Goal: Check status: Check status

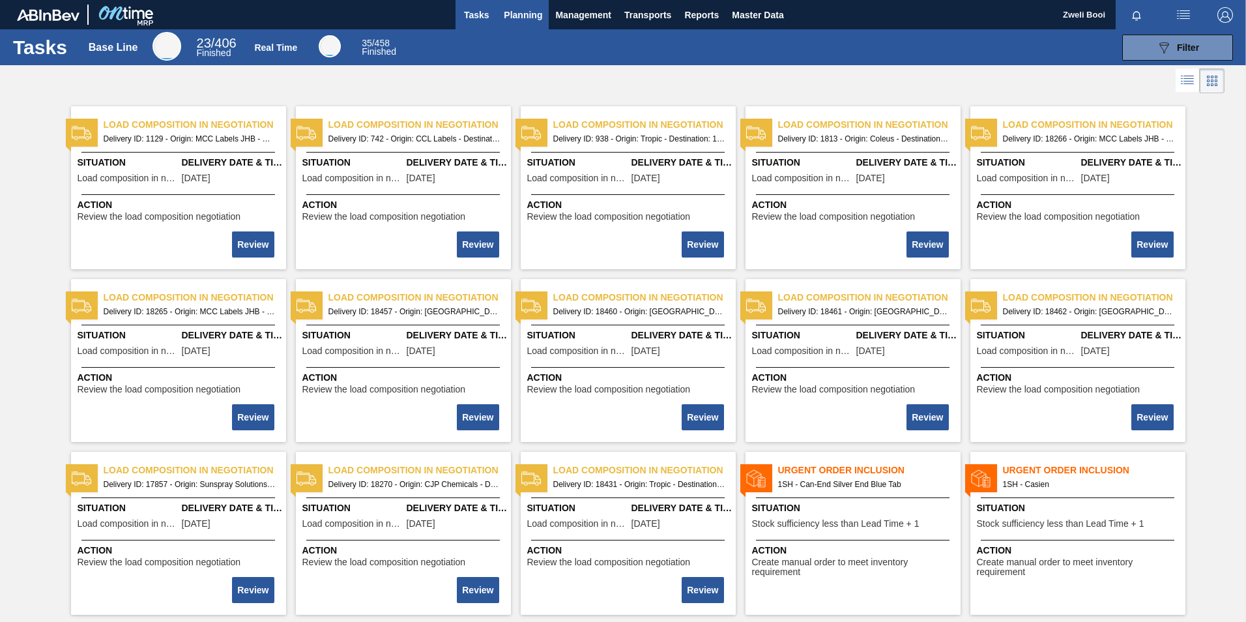
click at [511, 13] on span "Planning" at bounding box center [523, 15] width 38 height 16
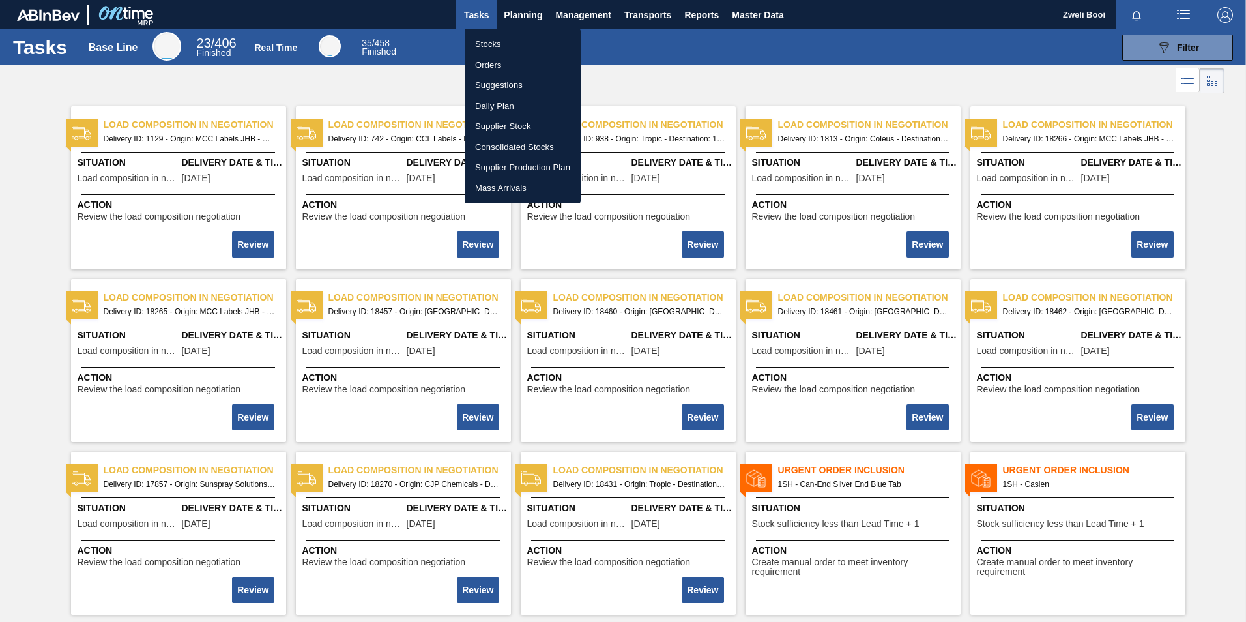
click at [474, 48] on li "Stocks" at bounding box center [523, 44] width 116 height 21
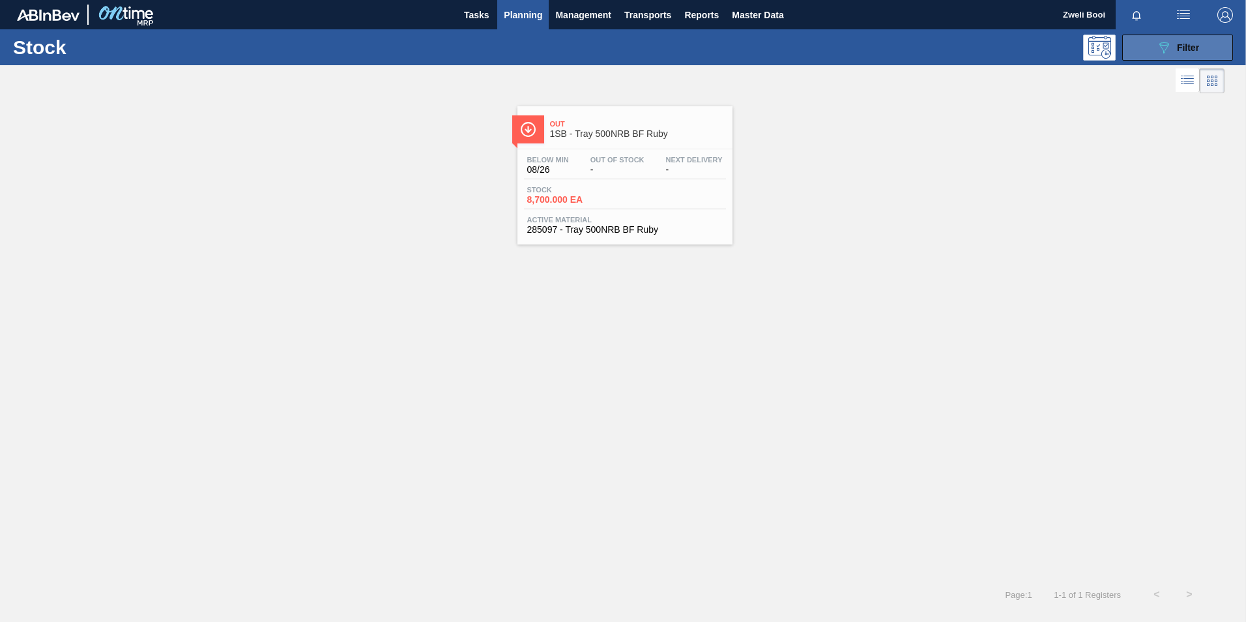
click at [1170, 47] on icon "089F7B8B-B2A5-4AFE-B5C0-19BA573D28AC" at bounding box center [1164, 48] width 16 height 16
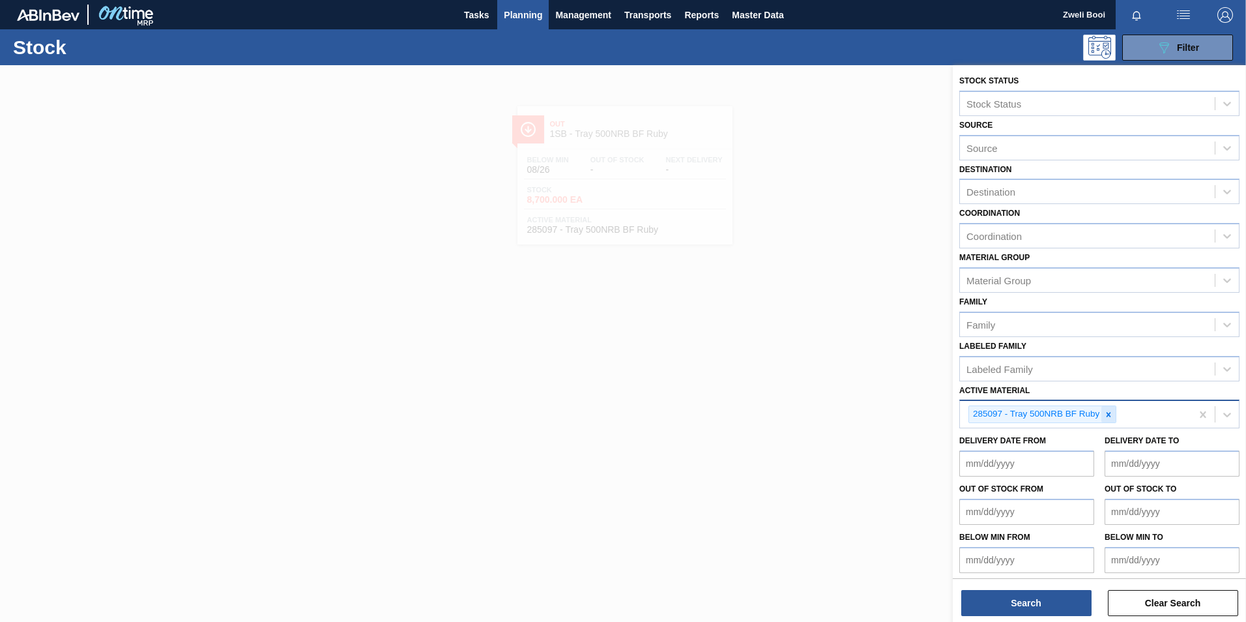
click at [1110, 413] on icon at bounding box center [1108, 414] width 5 height 5
paste Material "279793"
type Material "279793"
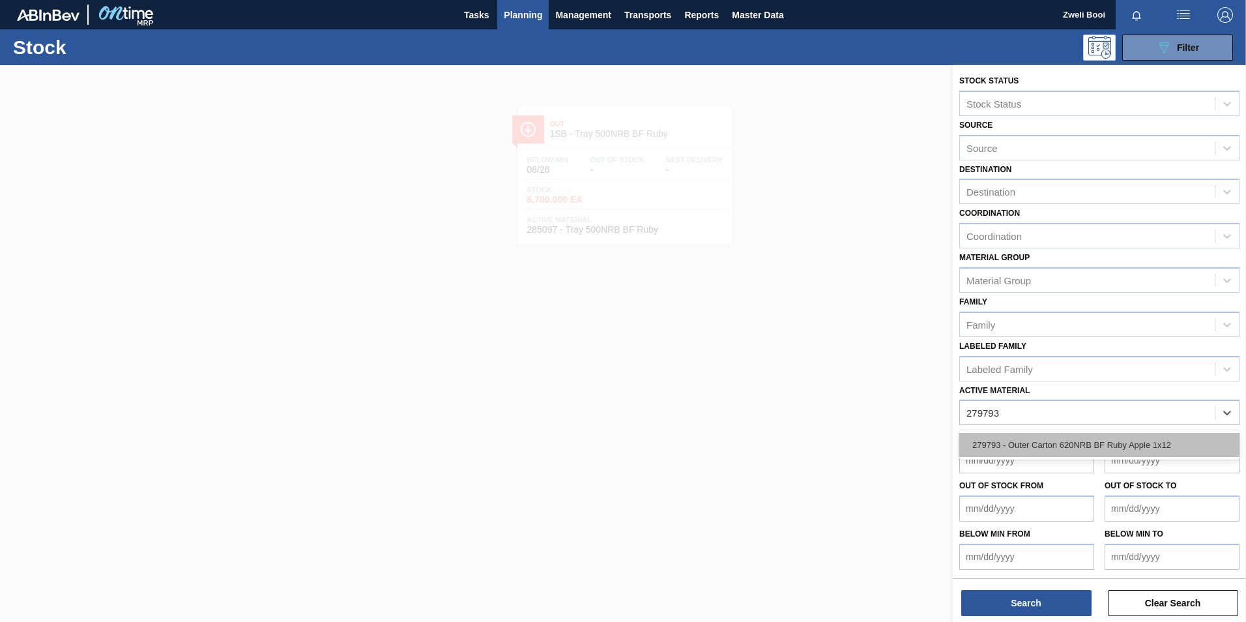
click at [1097, 442] on div "279793 - Outer Carton 620NRB BF Ruby Apple 1x12" at bounding box center [1099, 445] width 280 height 24
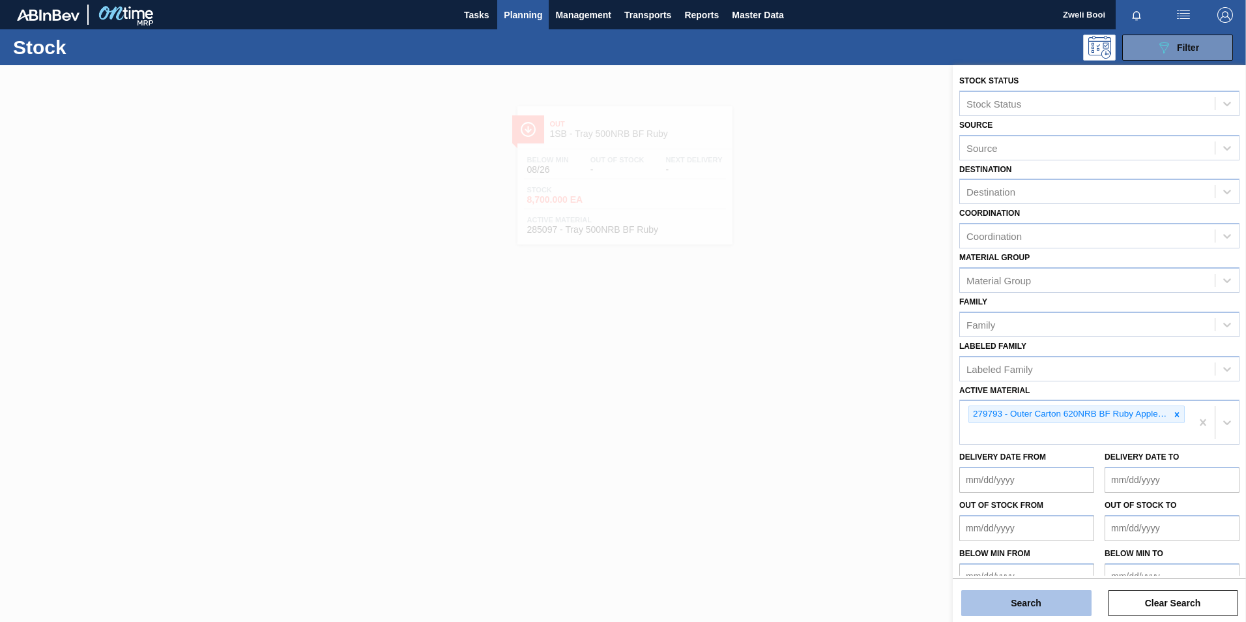
click at [1063, 597] on button "Search" at bounding box center [1026, 603] width 130 height 26
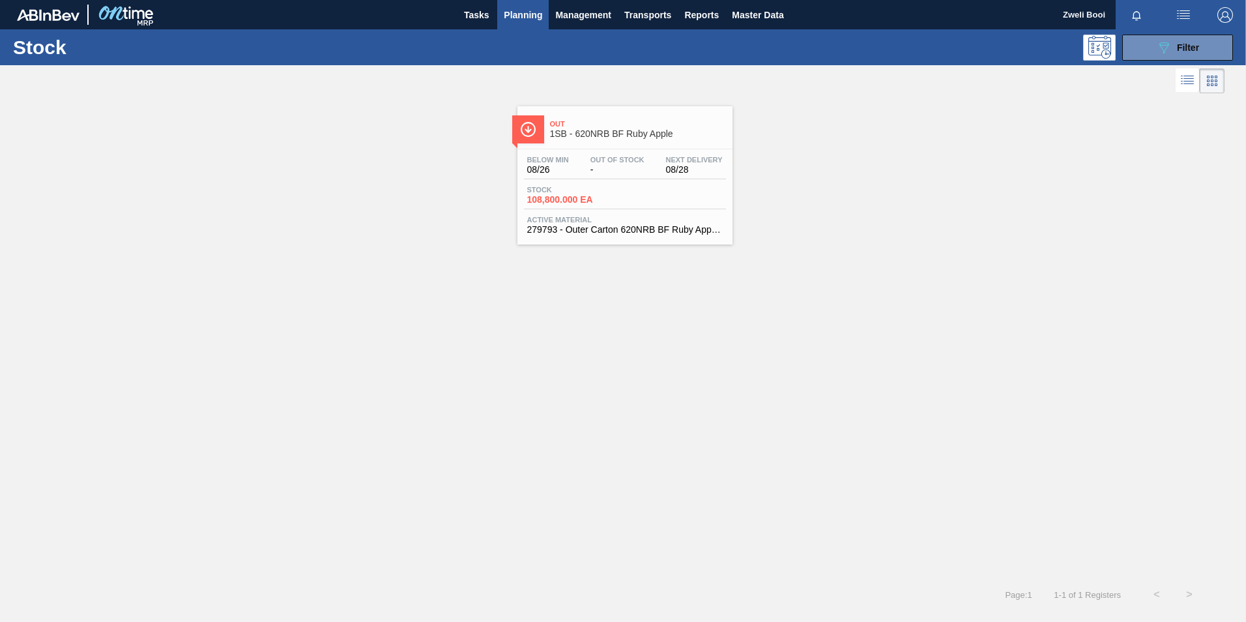
click at [639, 209] on div "Below Min 08/26 Out Of Stock - Next Delivery 08/28 Stock 108,800.000 EA Active …" at bounding box center [624, 193] width 215 height 89
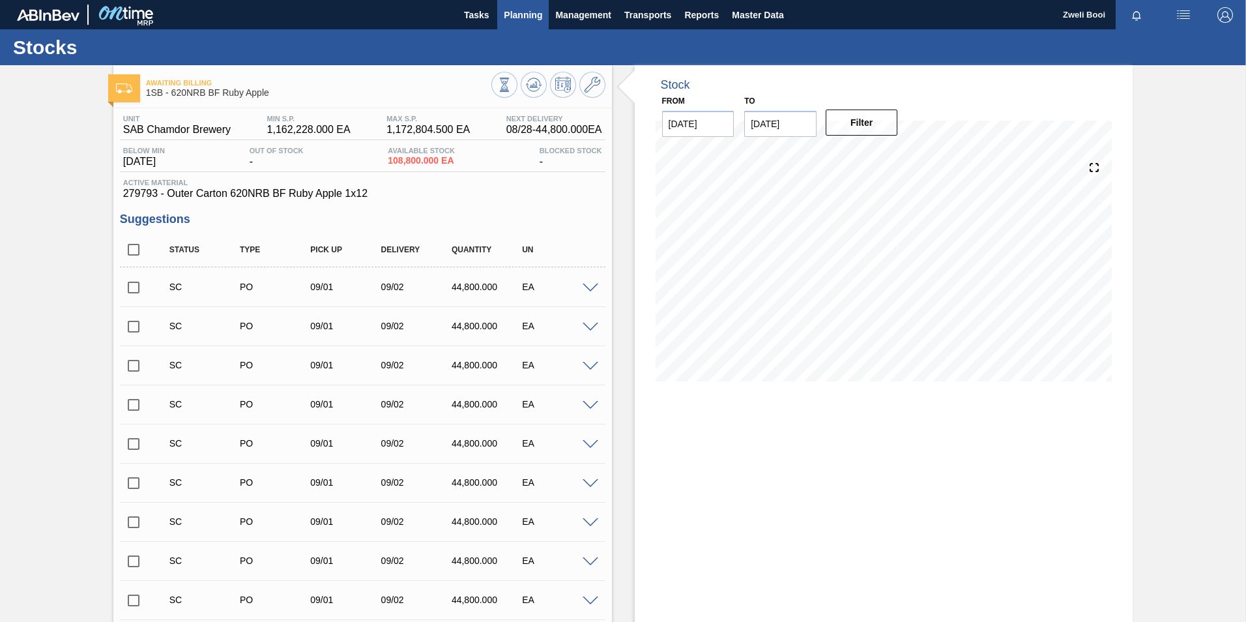
click at [531, 19] on span "Planning" at bounding box center [523, 15] width 38 height 16
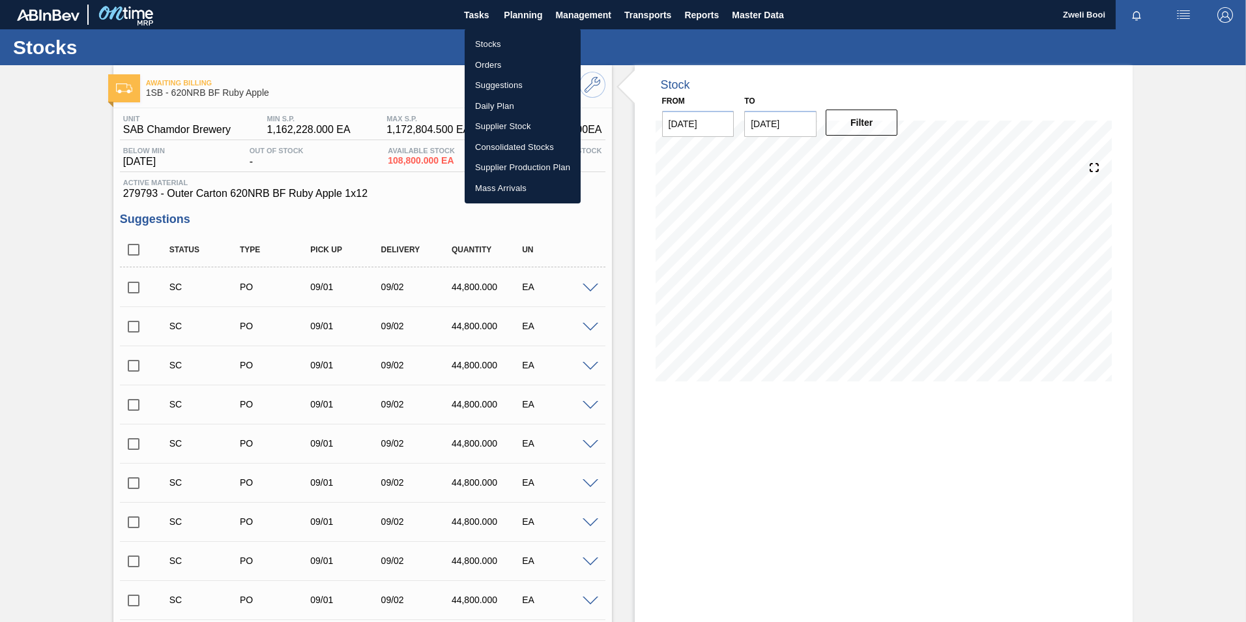
click at [511, 48] on li "Stocks" at bounding box center [523, 44] width 116 height 21
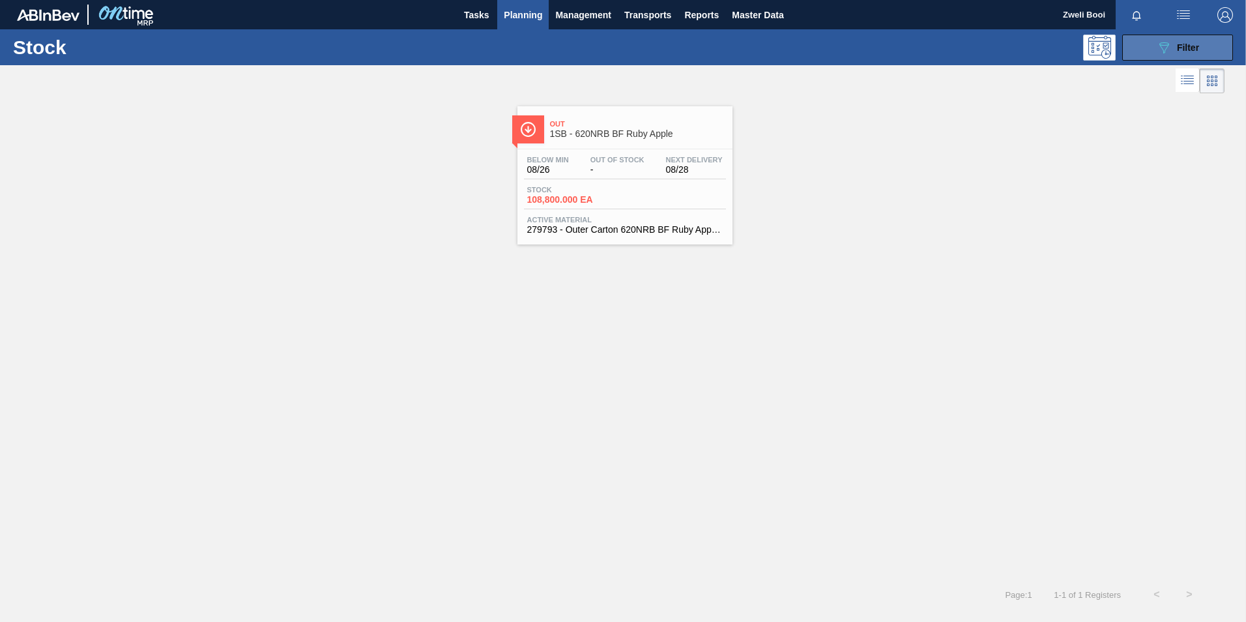
click at [1206, 40] on button "089F7B8B-B2A5-4AFE-B5C0-19BA573D28AC Filter" at bounding box center [1177, 48] width 111 height 26
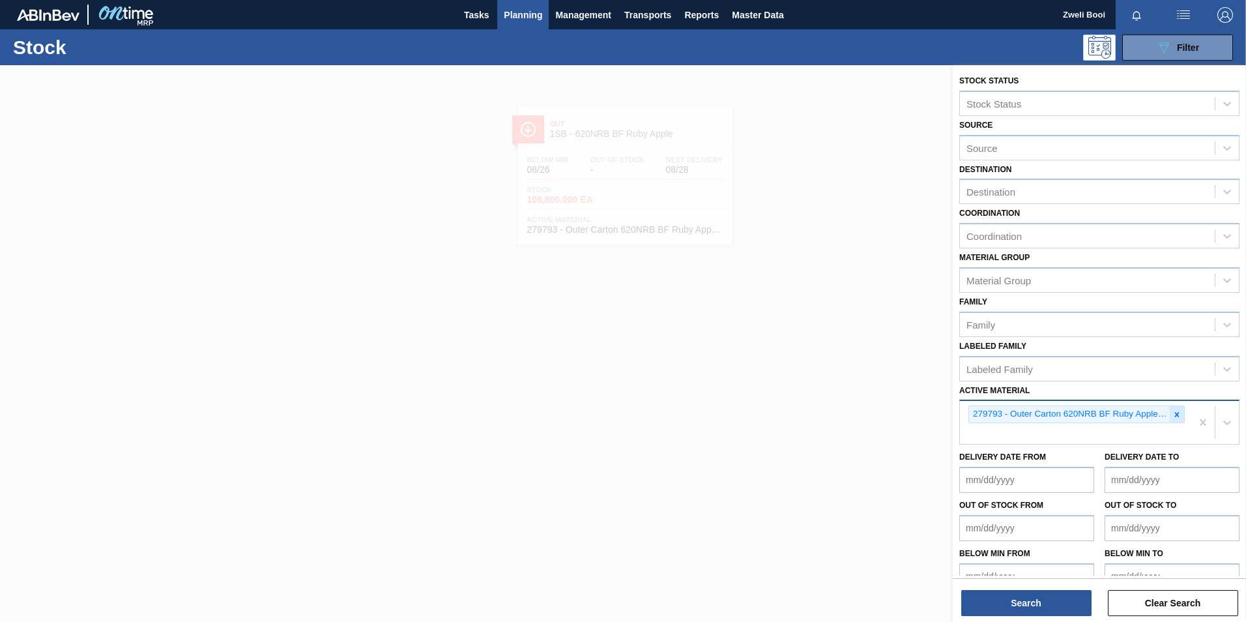
click at [1173, 409] on div at bounding box center [1177, 414] width 14 height 16
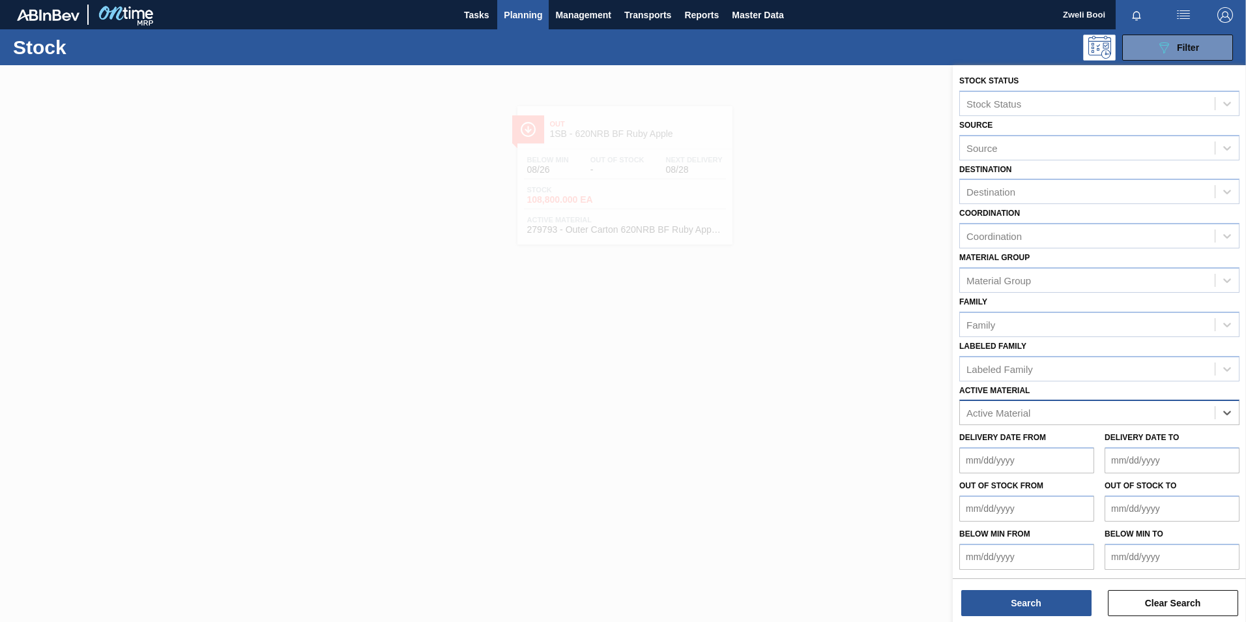
paste Material "285097"
type Material "285097"
click at [1046, 437] on div "285097 - Tray 500NRB BF Ruby" at bounding box center [1099, 445] width 280 height 24
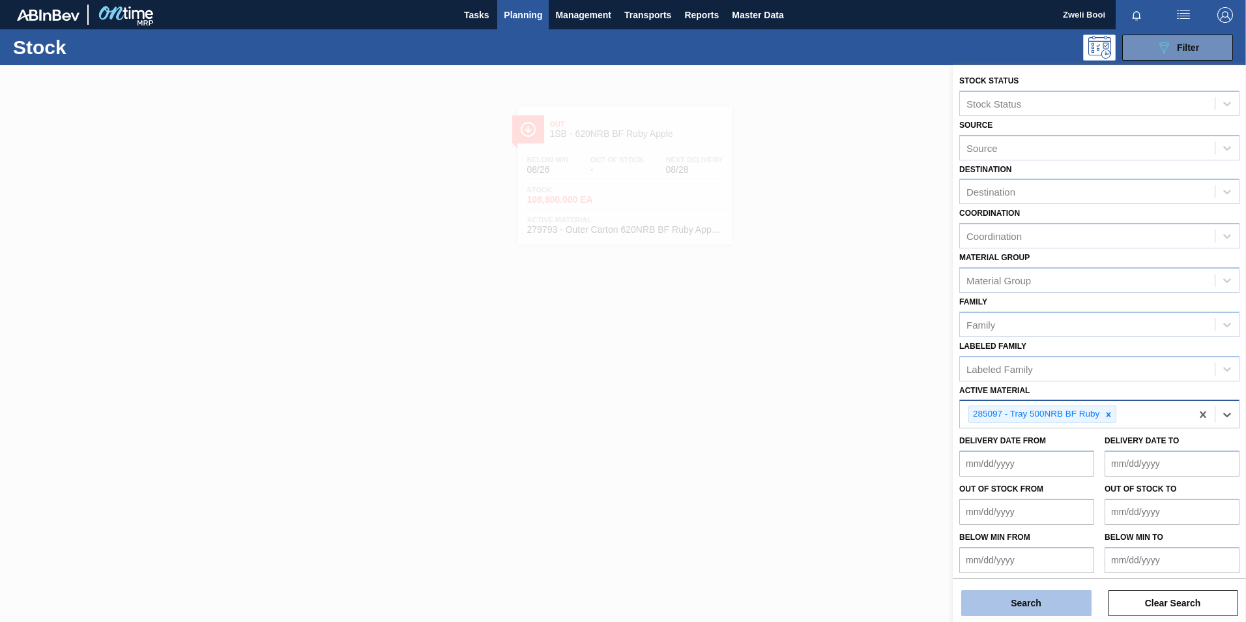
click at [1054, 608] on button "Search" at bounding box center [1026, 603] width 130 height 26
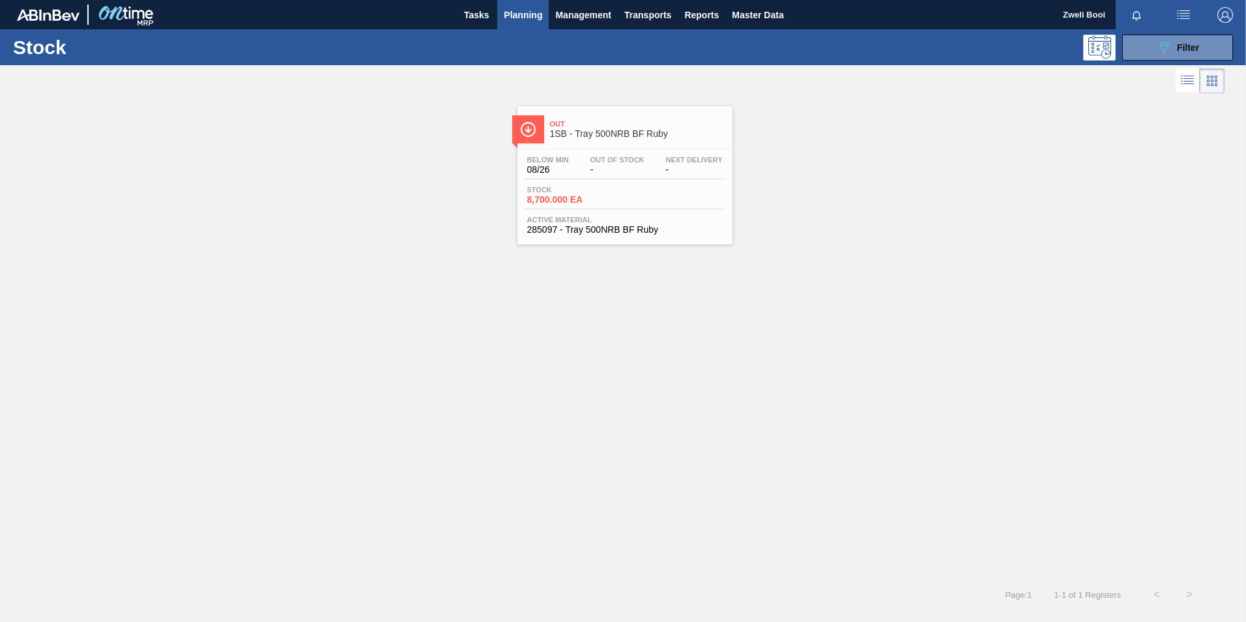
drag, startPoint x: 635, startPoint y: 183, endPoint x: 891, endPoint y: 264, distance: 269.1
click at [635, 182] on div "Below Min 08/26 Out Of Stock - Next Delivery - Stock 8,700.000 EA Active Materi…" at bounding box center [624, 193] width 215 height 89
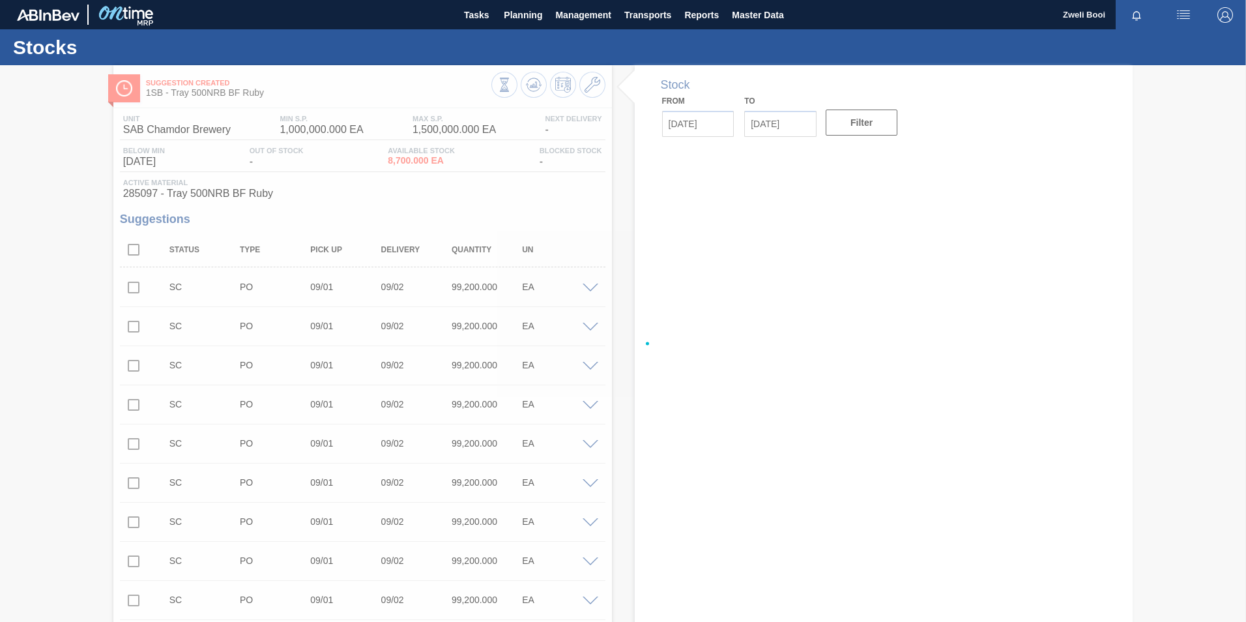
type input "[DATE]"
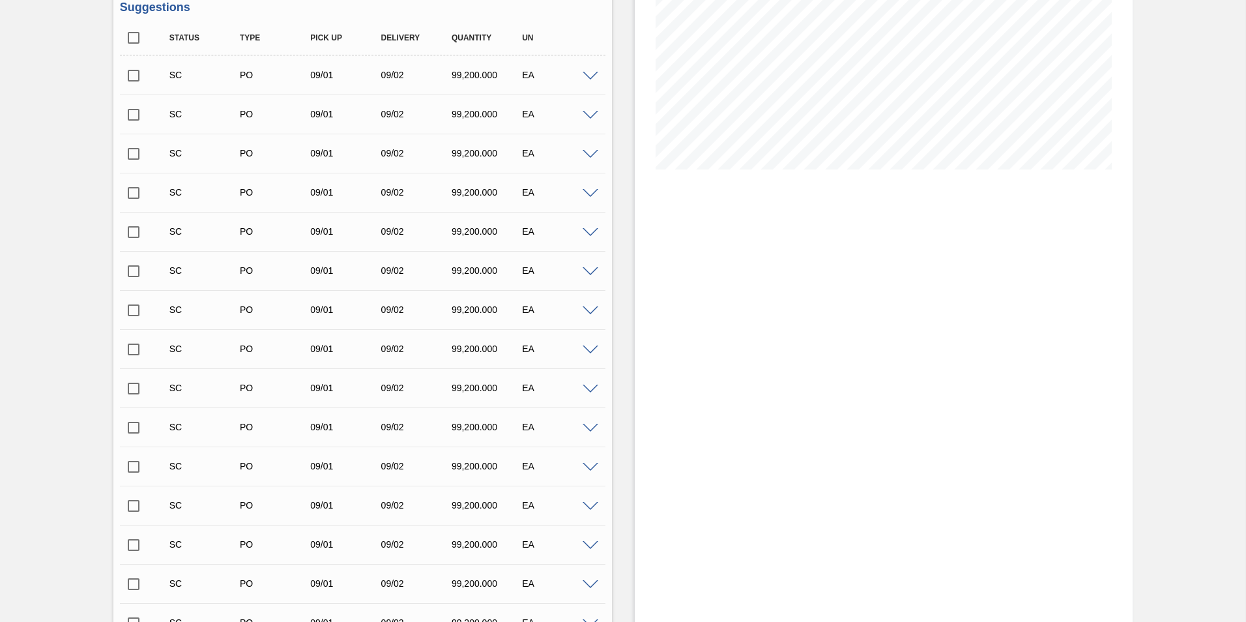
scroll to position [81, 0]
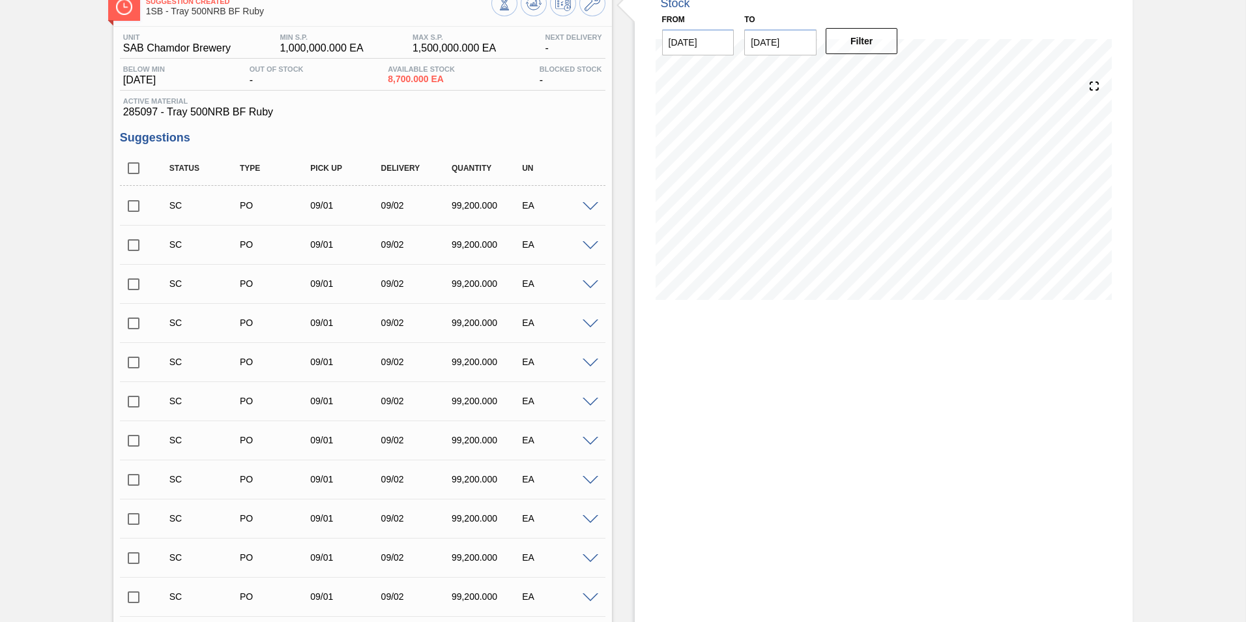
click at [132, 203] on input "checkbox" at bounding box center [133, 205] width 27 height 27
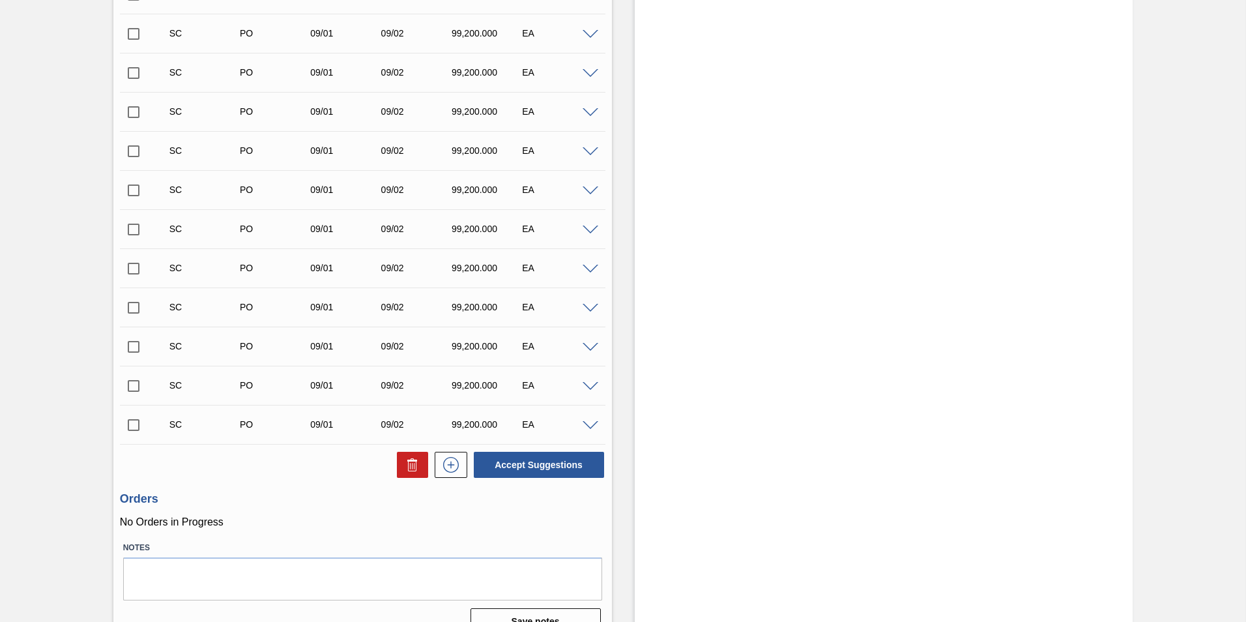
scroll to position [472, 0]
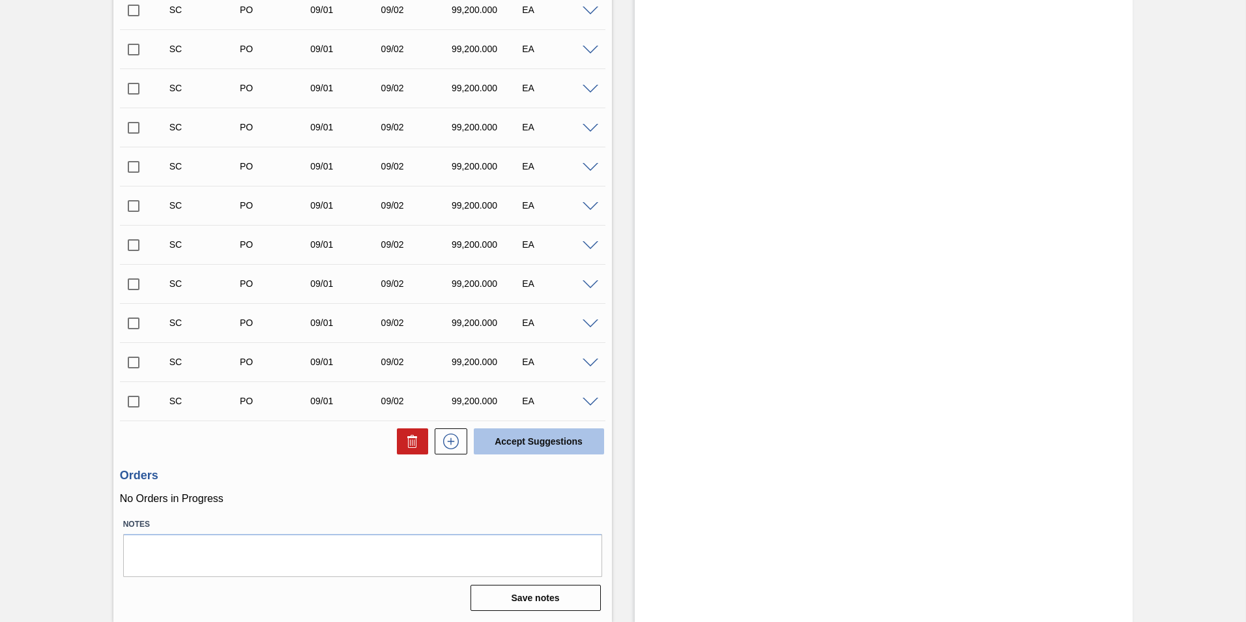
click at [553, 441] on button "Accept Suggestions" at bounding box center [539, 441] width 130 height 26
checkbox input "false"
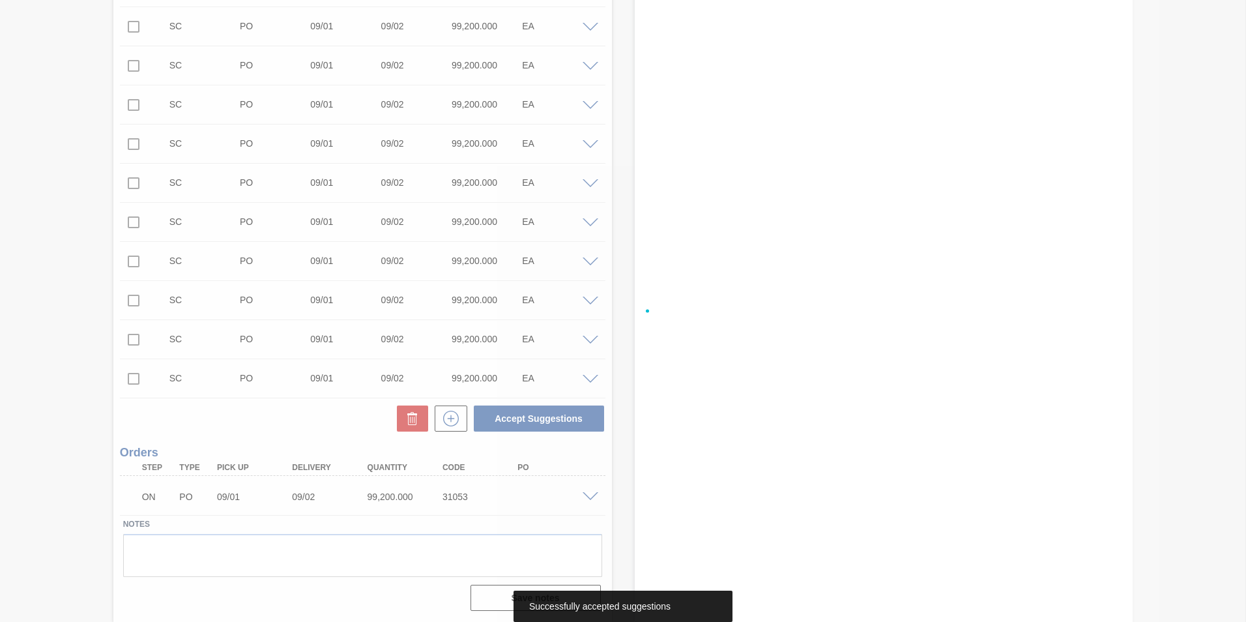
scroll to position [433, 0]
